Goal: Task Accomplishment & Management: Manage account settings

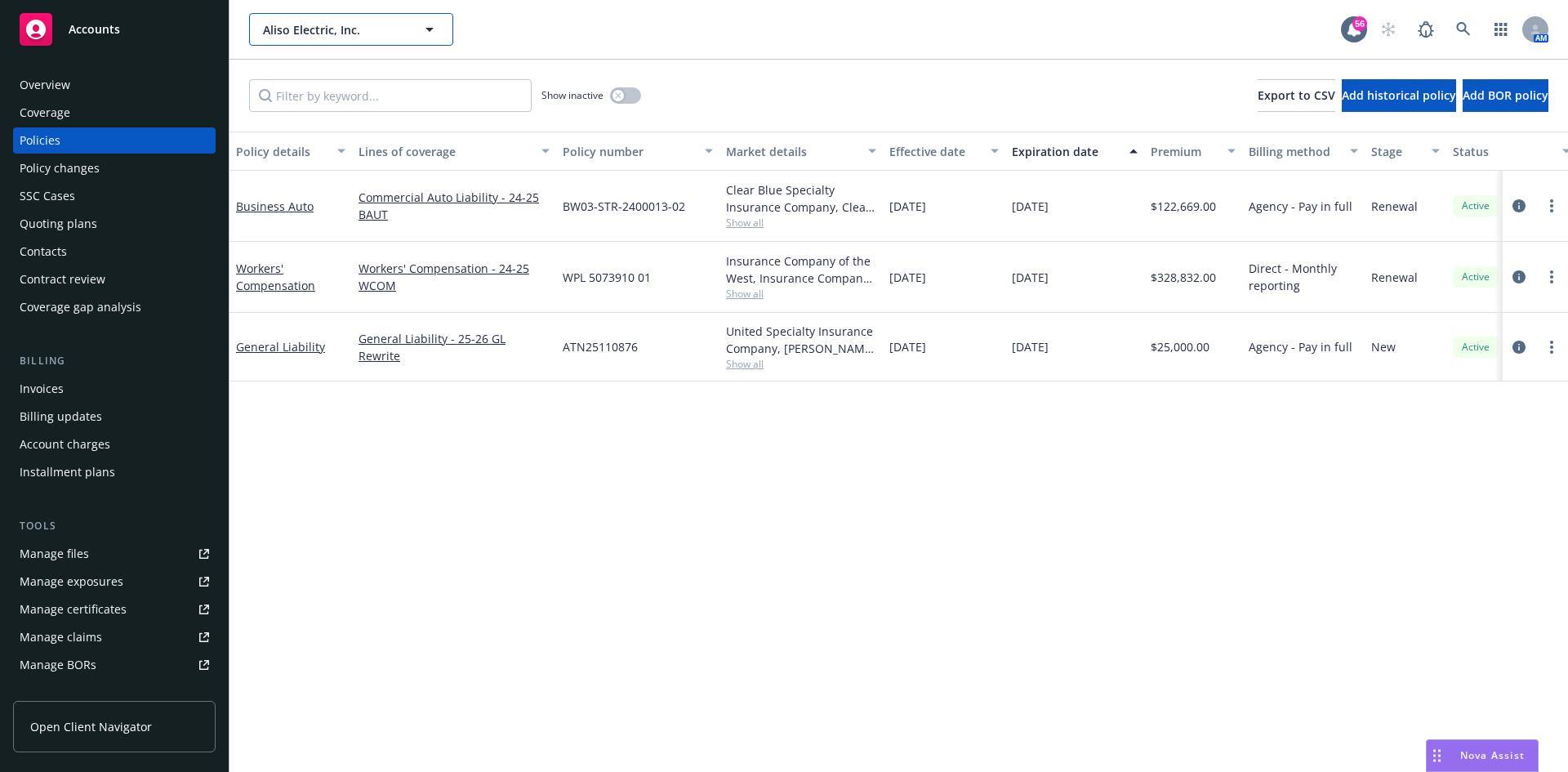
click at [358, 35] on span "Aliso Electric, Inc." at bounding box center [333, 29] width 141 height 17
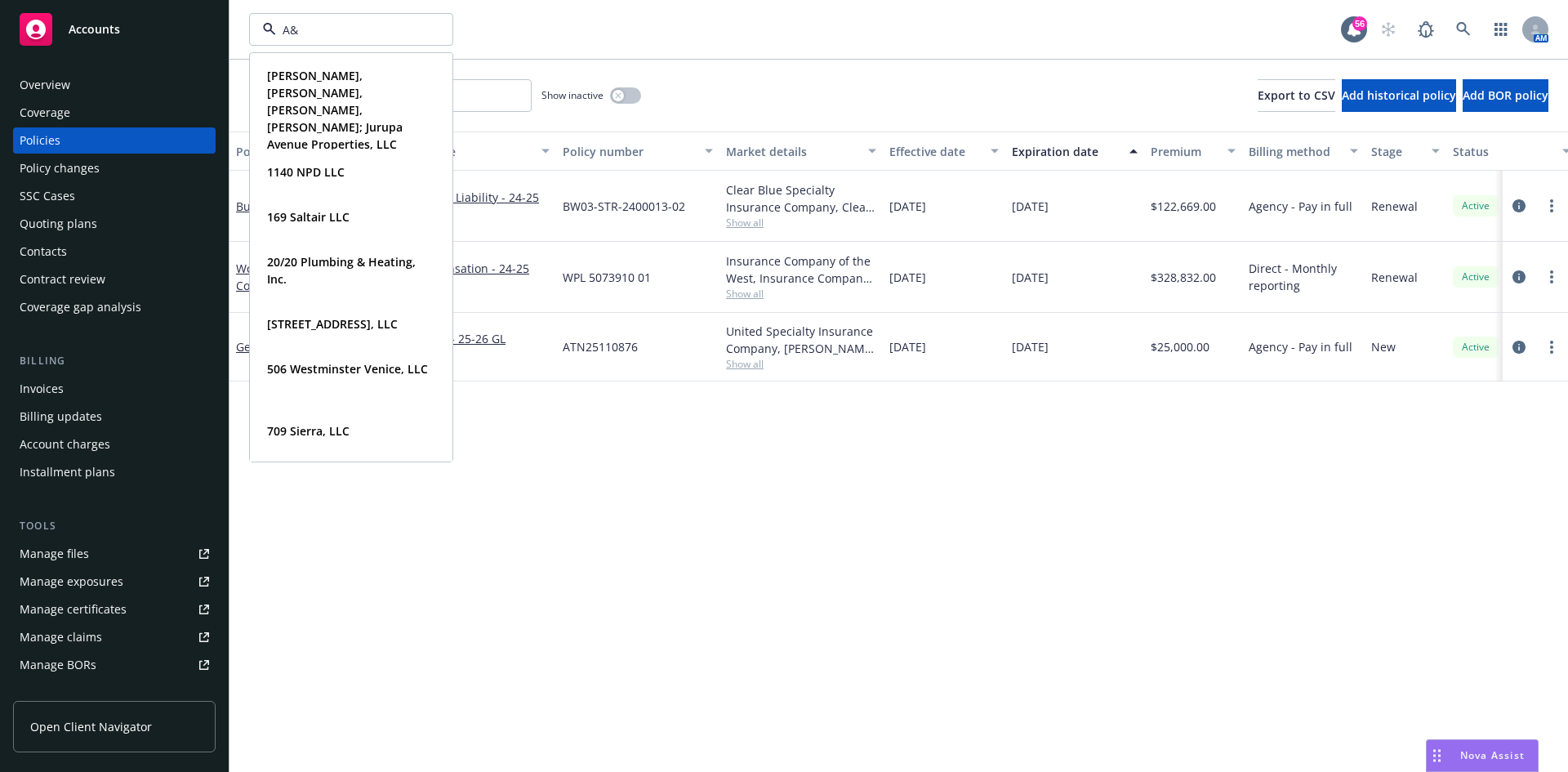
type input "A&N"
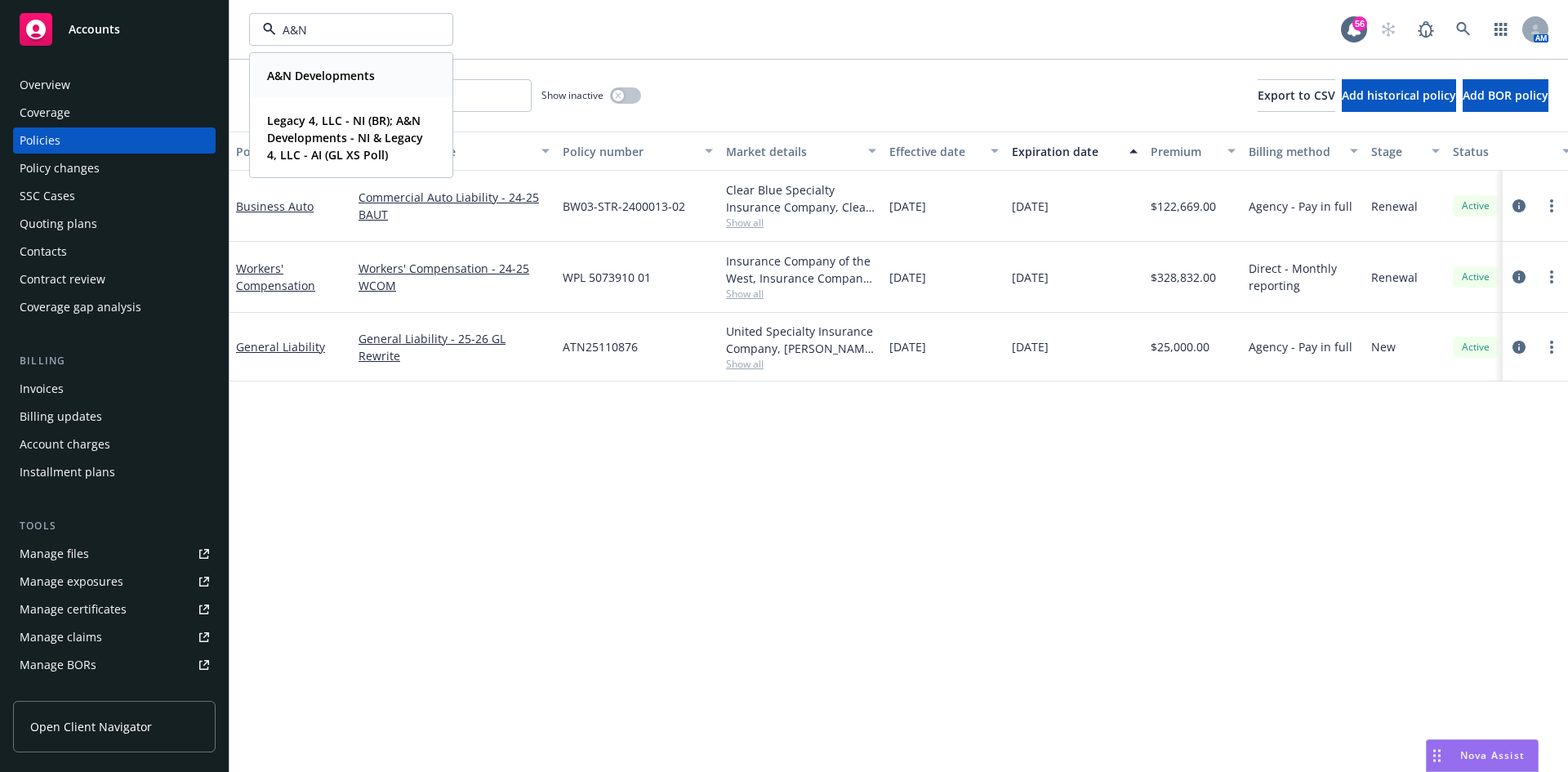
click at [371, 66] on div "A&N Developments" at bounding box center [319, 76] width 118 height 24
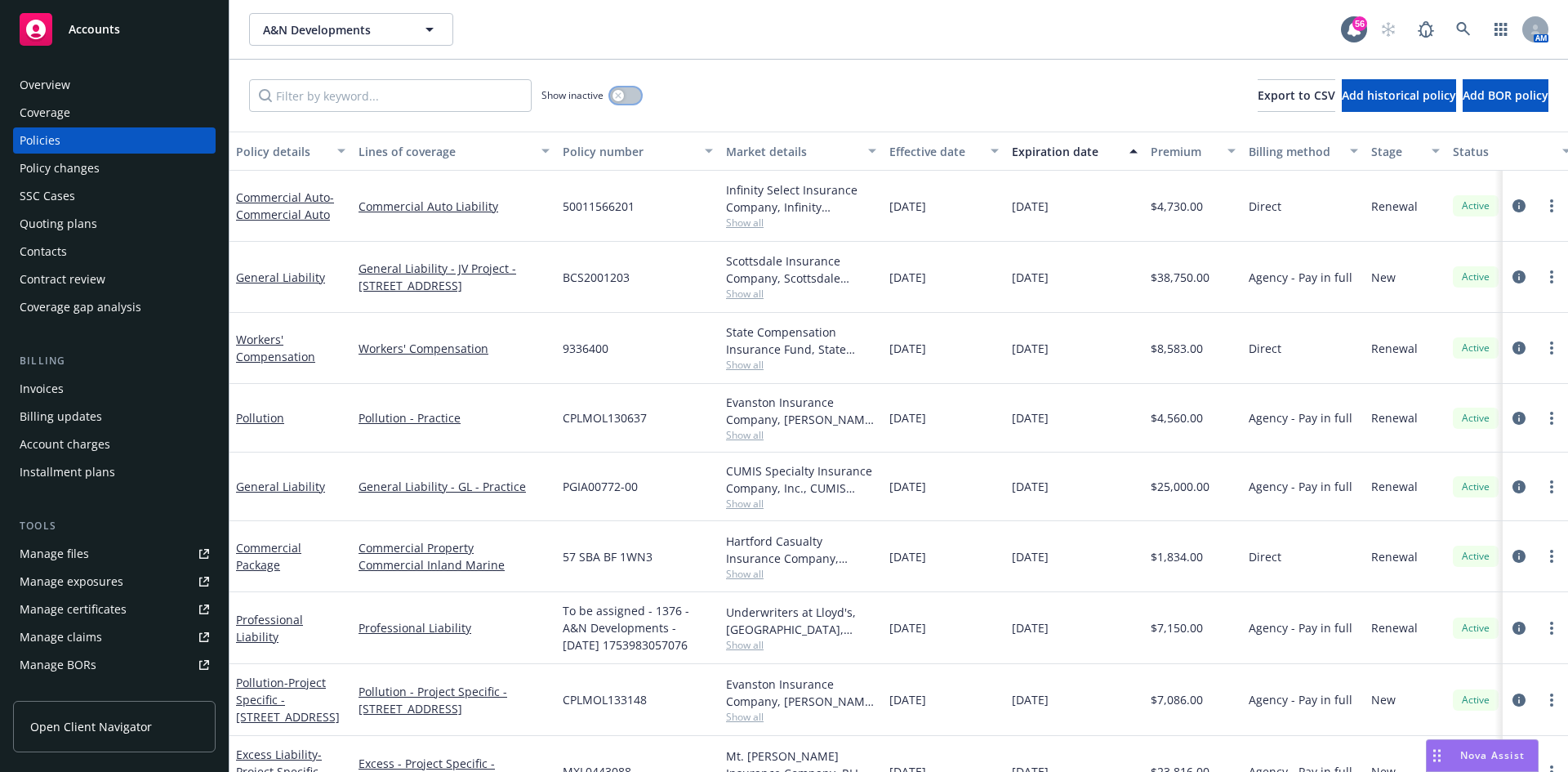
click at [629, 100] on button "button" at bounding box center [625, 95] width 31 height 16
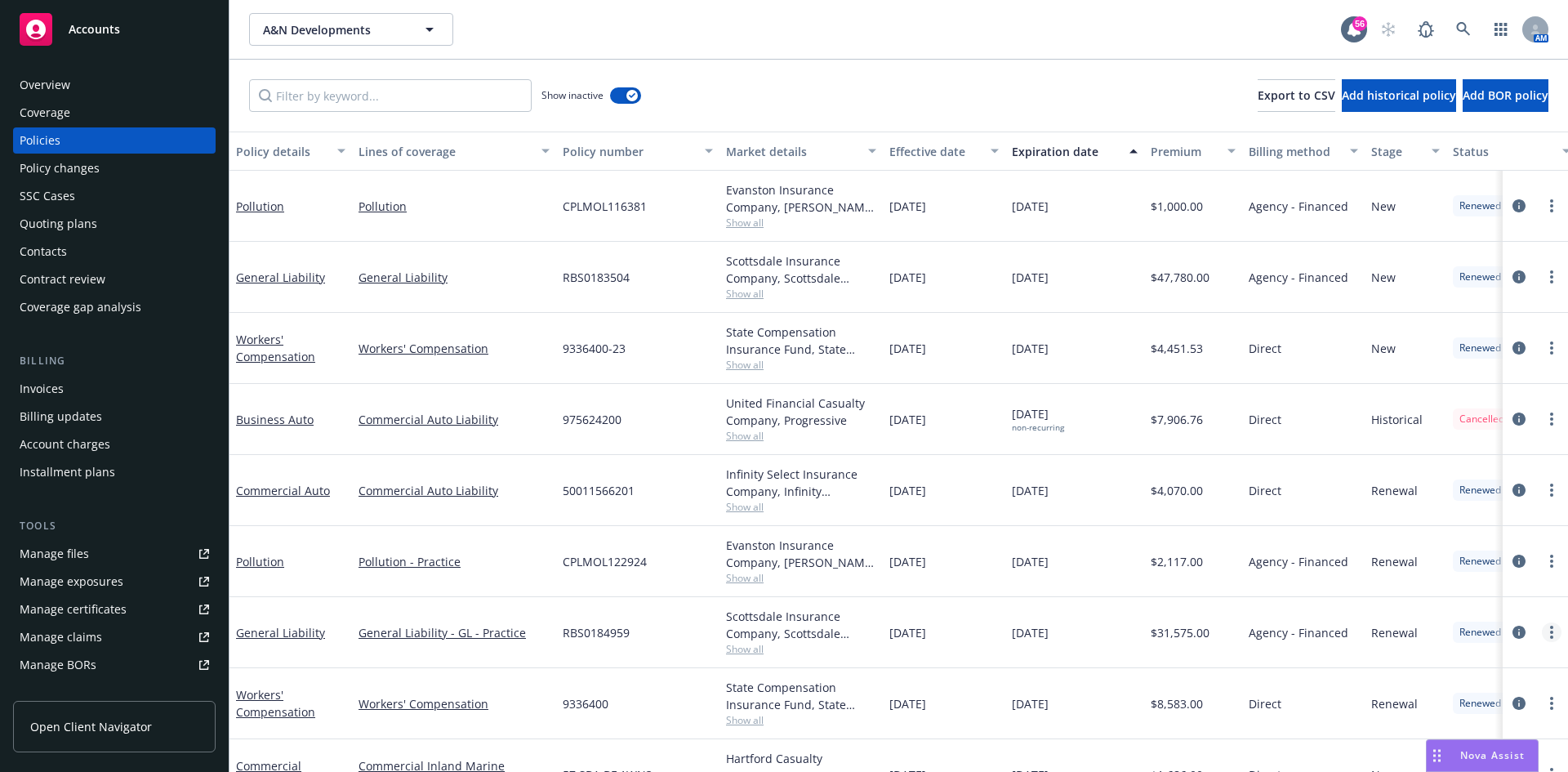
click at [1543, 631] on link "more" at bounding box center [1551, 631] width 19 height 19
drag, startPoint x: 1499, startPoint y: 609, endPoint x: 1507, endPoint y: 575, distance: 34.9
click at [1499, 609] on link "Copy logging email" at bounding box center [1464, 610] width 192 height 33
